Goal: Navigation & Orientation: Find specific page/section

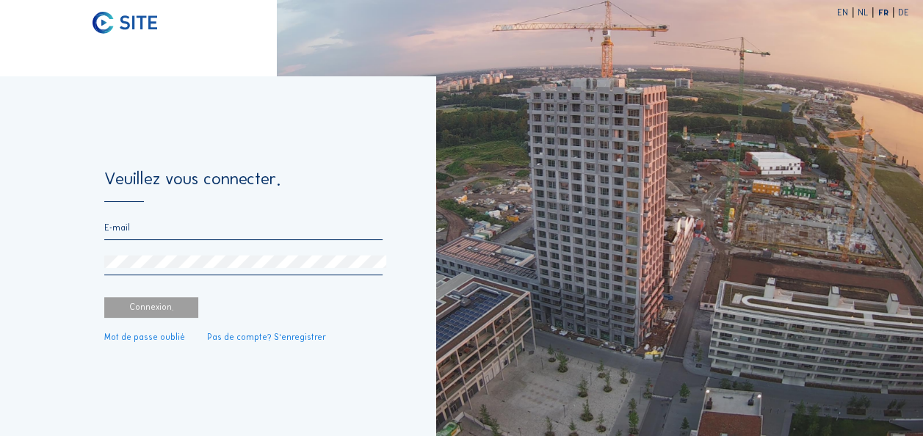
type input "[EMAIL_ADDRESS][DOMAIN_NAME]"
click at [164, 310] on div "Connexion." at bounding box center [151, 307] width 94 height 21
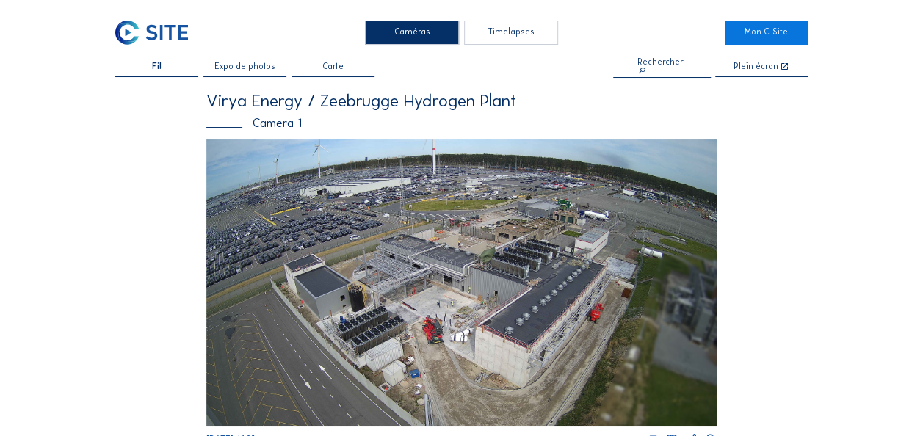
click at [505, 289] on img at bounding box center [461, 282] width 510 height 287
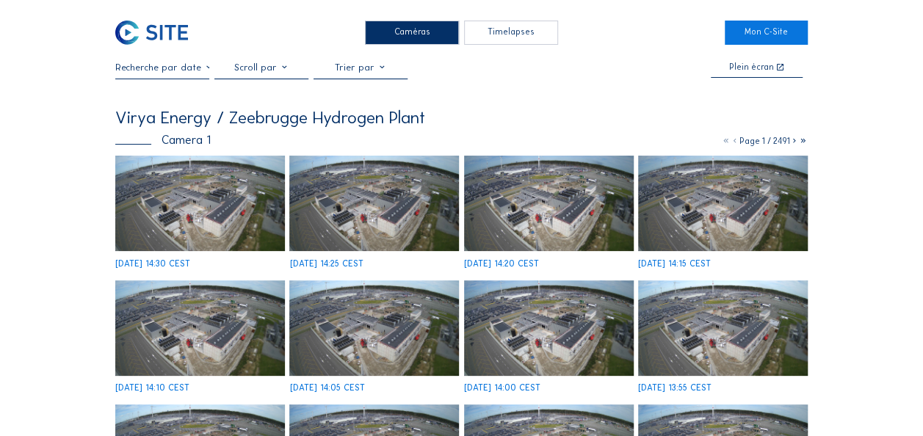
click at [214, 204] on img at bounding box center [200, 203] width 170 height 95
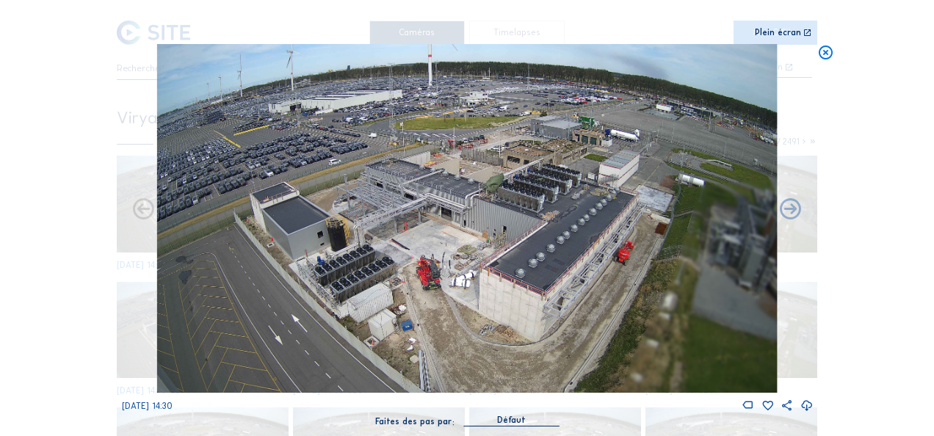
click at [758, 32] on div "Plein écran" at bounding box center [778, 34] width 46 height 10
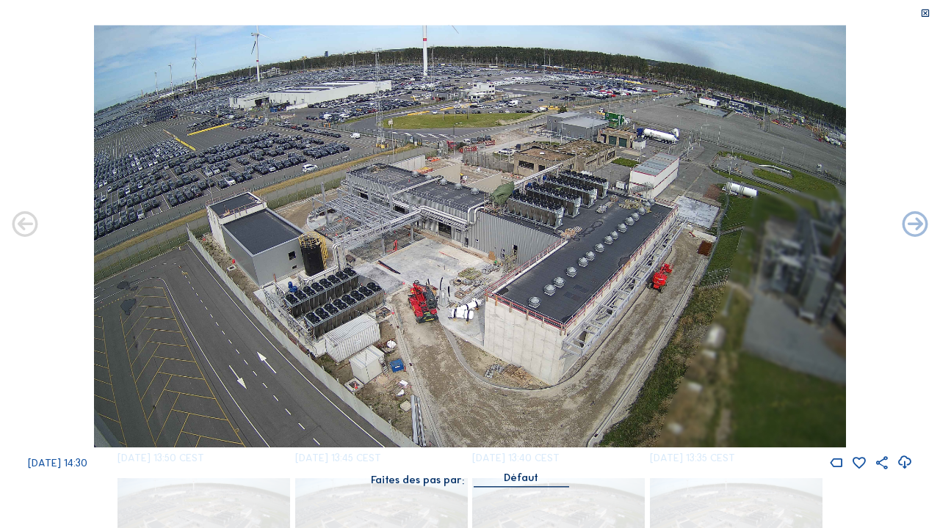
click at [922, 10] on icon at bounding box center [925, 13] width 10 height 11
